Goal: Information Seeking & Learning: Learn about a topic

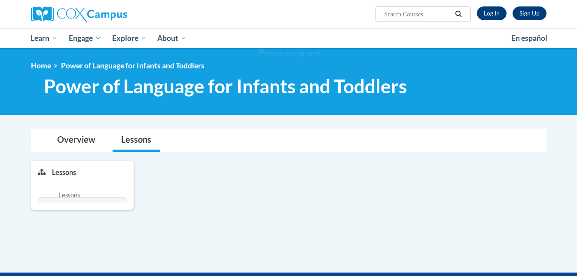
click at [491, 16] on link "Log In" at bounding box center [492, 13] width 30 height 14
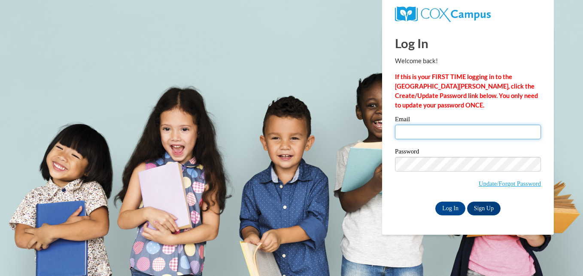
click at [407, 131] on input "Email" at bounding box center [468, 132] width 146 height 15
type input "nevaehvarela06@gmail.com"
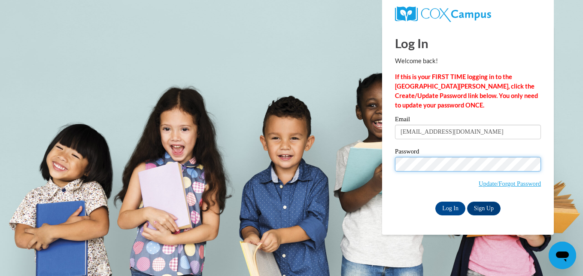
click at [435, 201] on input "Log In" at bounding box center [450, 208] width 30 height 14
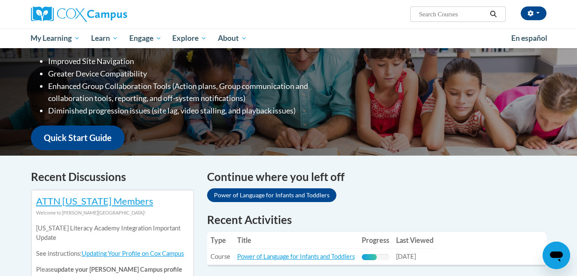
scroll to position [193, 0]
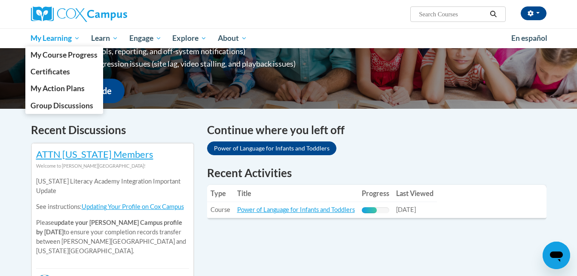
click at [55, 38] on span "My Learning" at bounding box center [54, 38] width 49 height 10
click at [61, 53] on span "My Course Progress" at bounding box center [63, 54] width 67 height 9
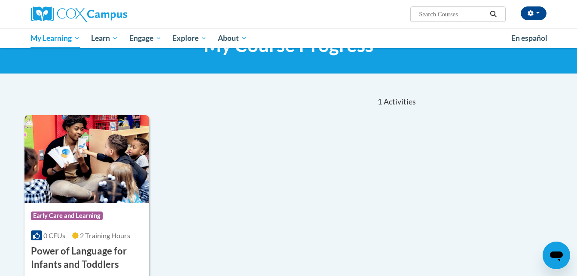
scroll to position [44, 0]
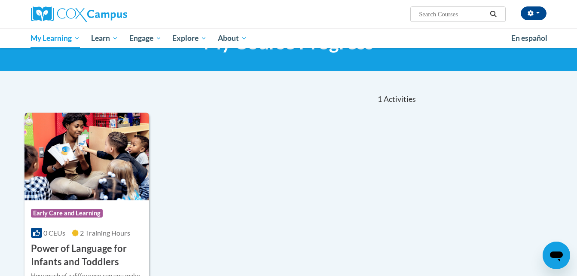
click at [116, 163] on img at bounding box center [86, 157] width 125 height 88
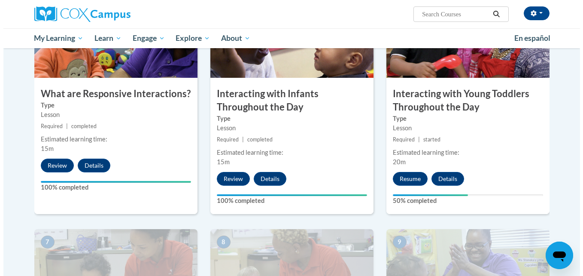
scroll to position [469, 0]
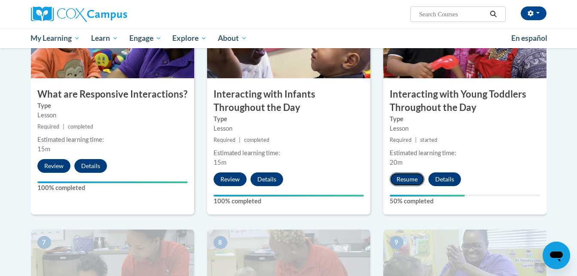
click at [412, 172] on button "Resume" at bounding box center [406, 179] width 35 height 14
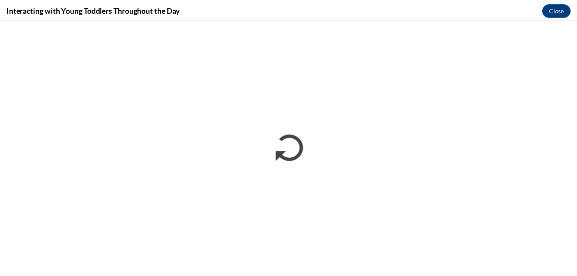
scroll to position [0, 0]
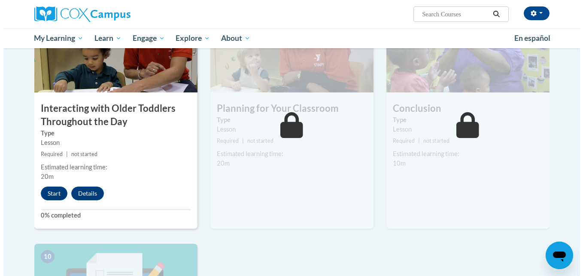
scroll to position [693, 0]
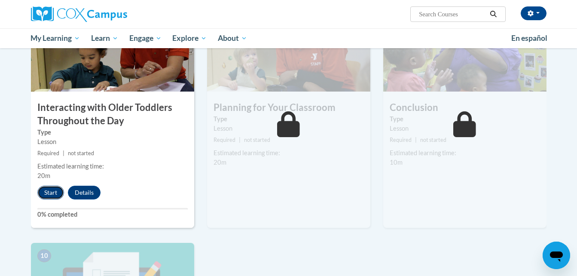
click at [45, 186] on button "Start" at bounding box center [50, 193] width 27 height 14
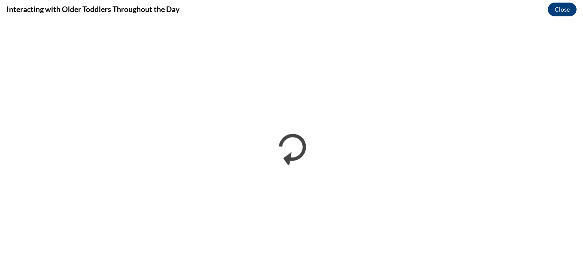
scroll to position [0, 0]
